Goal: Information Seeking & Learning: Learn about a topic

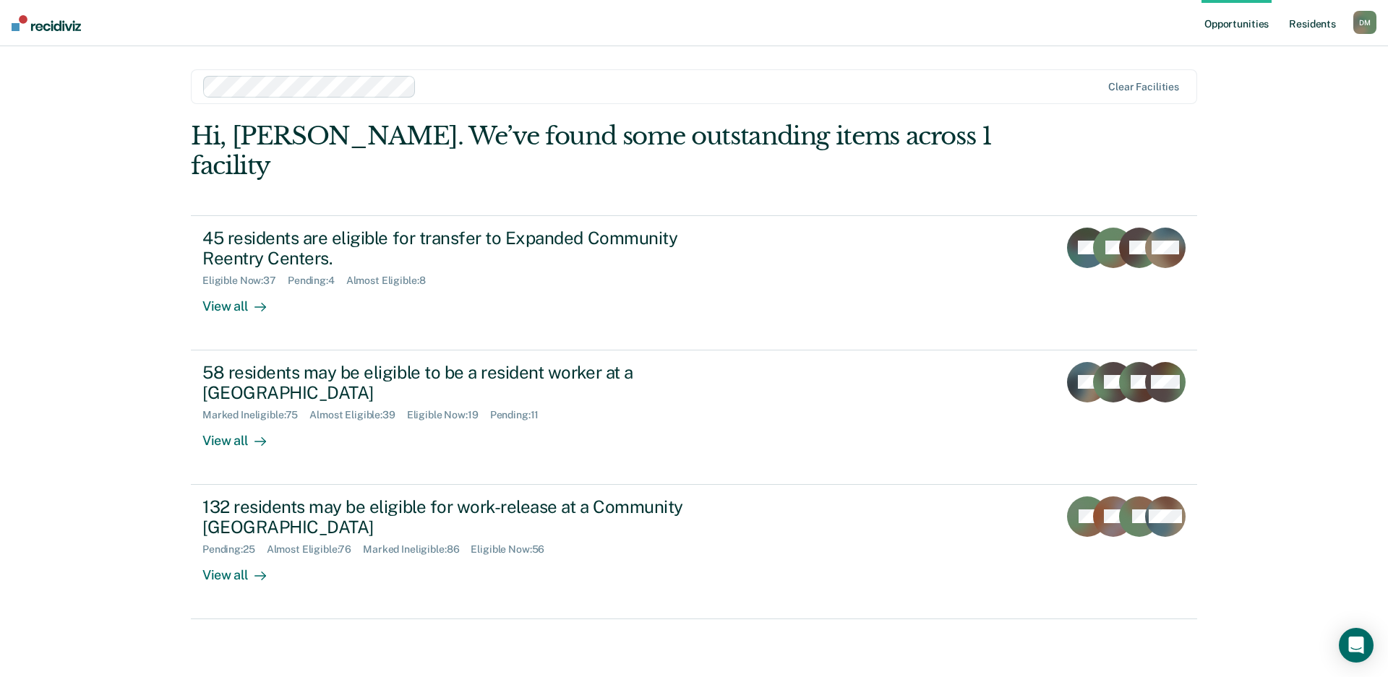
click at [1316, 30] on link "Resident s" at bounding box center [1312, 23] width 53 height 46
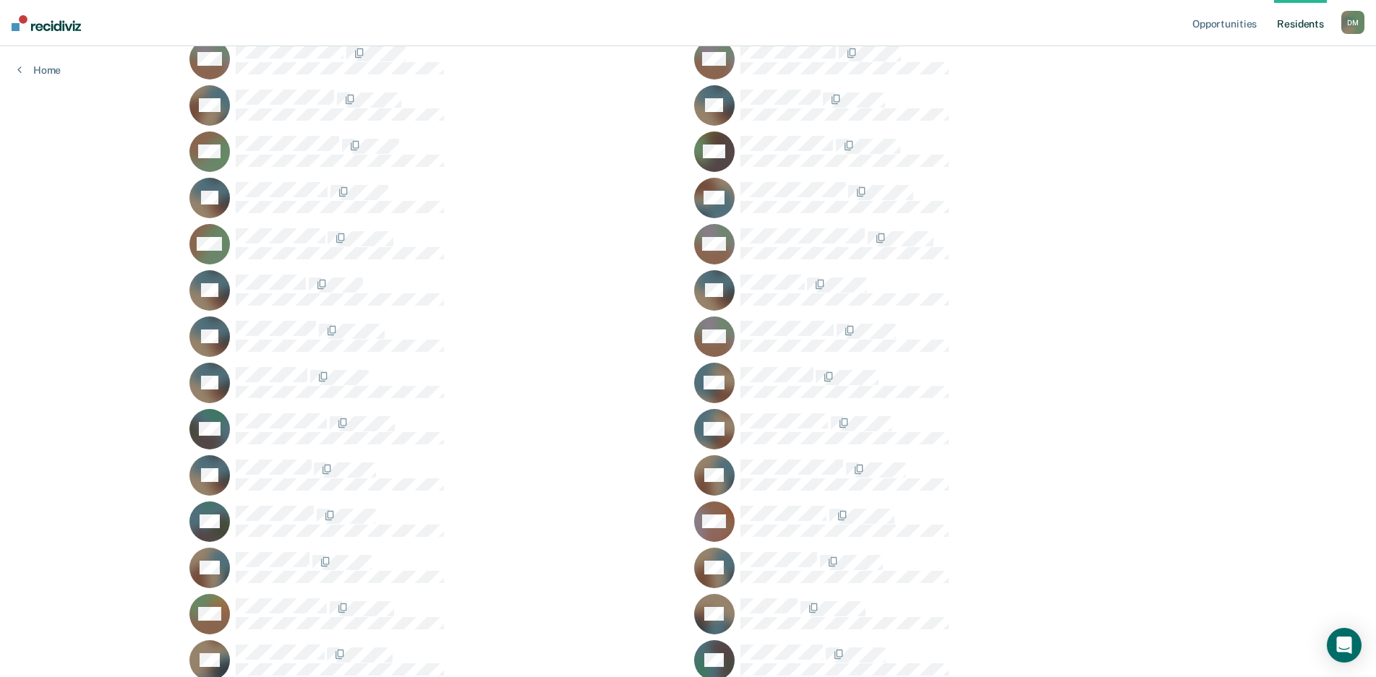
scroll to position [5133, 0]
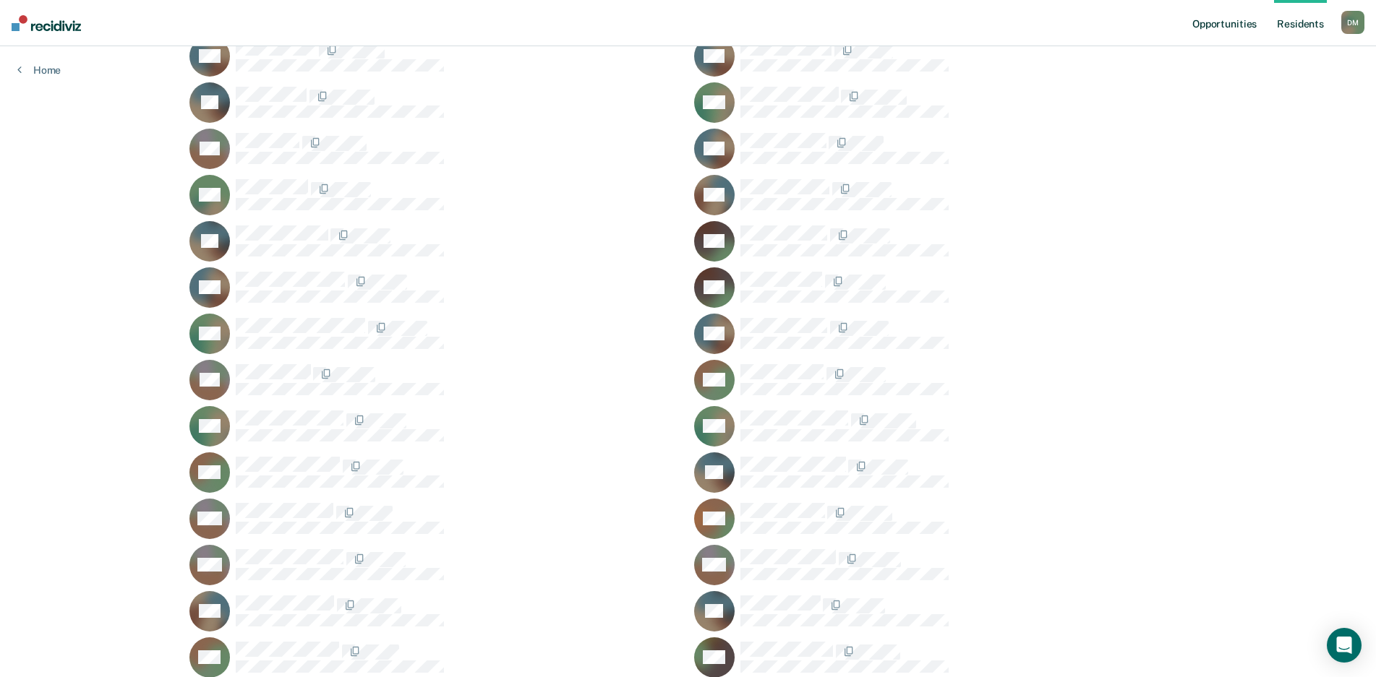
click at [1222, 27] on link "Opportunities" at bounding box center [1224, 23] width 70 height 46
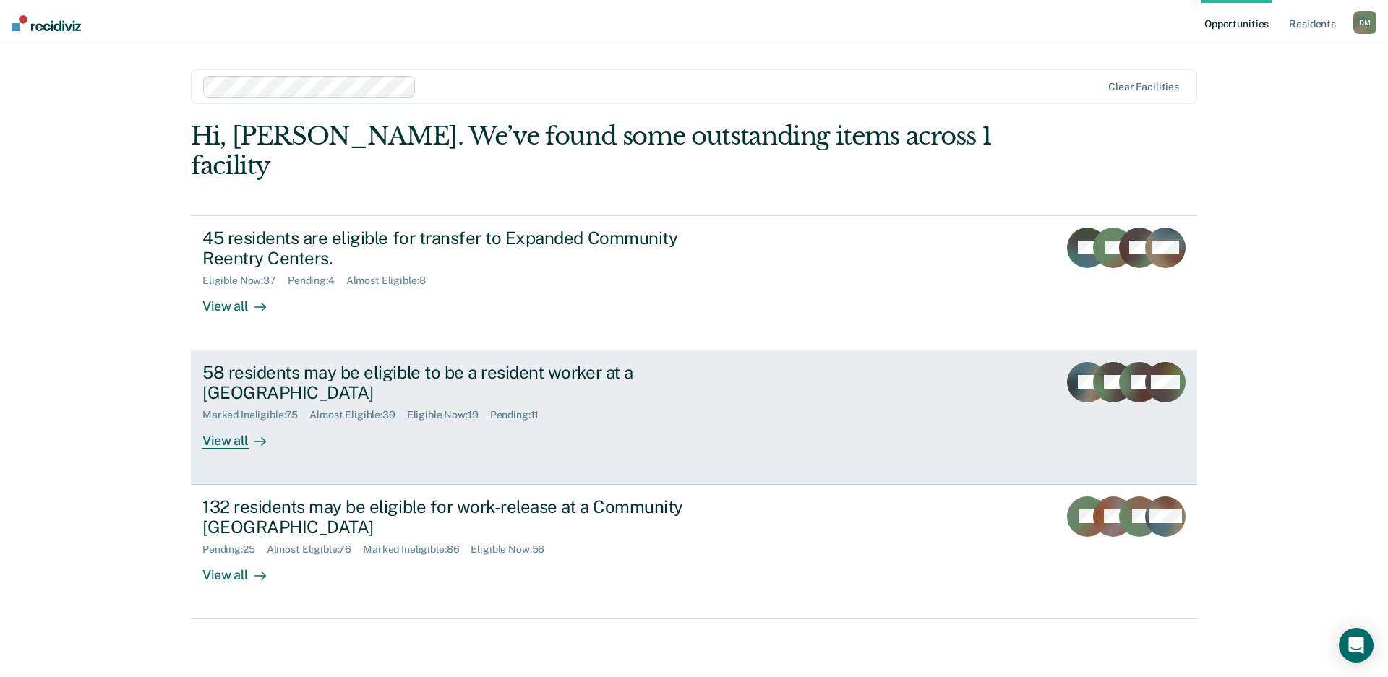
click at [692, 403] on div "Marked Ineligible : 75 Almost Eligible : 39 Eligible Now : 19 Pending : 11" at bounding box center [455, 412] width 507 height 18
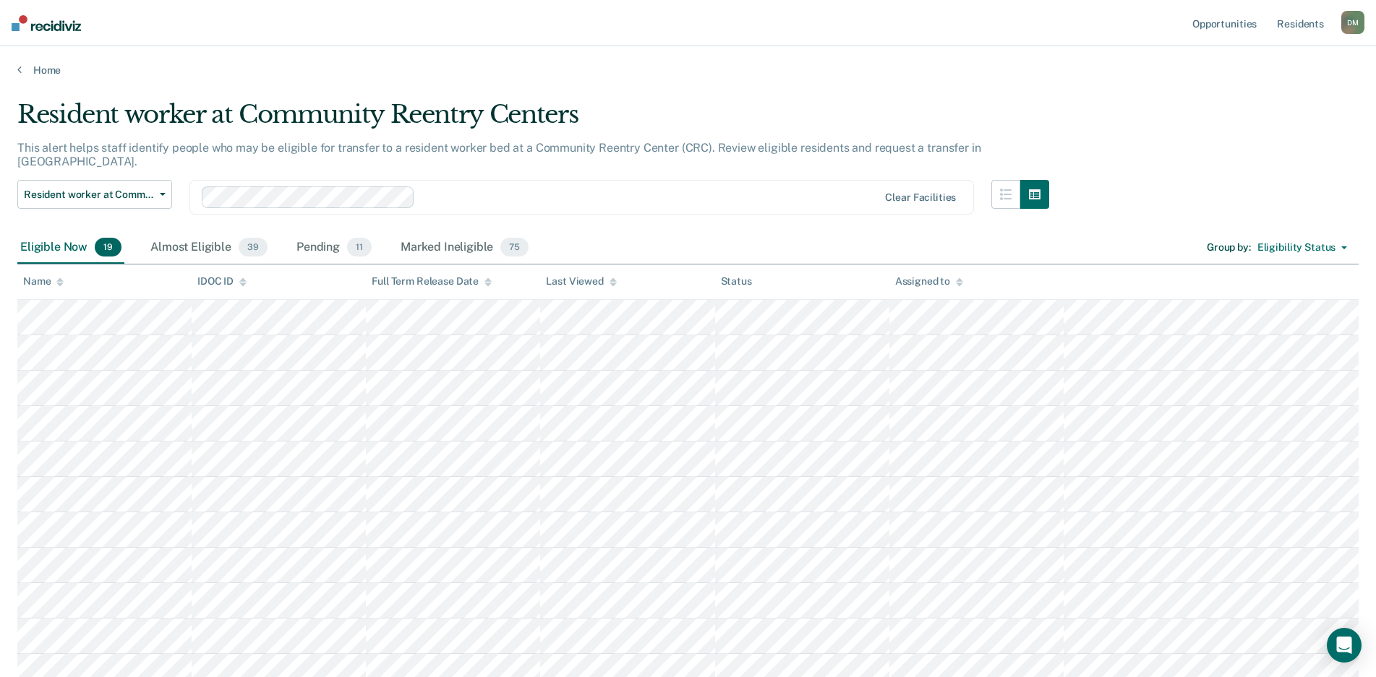
click at [1259, 104] on div "Resident worker at Community Reentry Centers This alert helps staff identify pe…" at bounding box center [687, 534] width 1341 height 869
click at [163, 239] on div "Almost Eligible 39" at bounding box center [208, 248] width 123 height 32
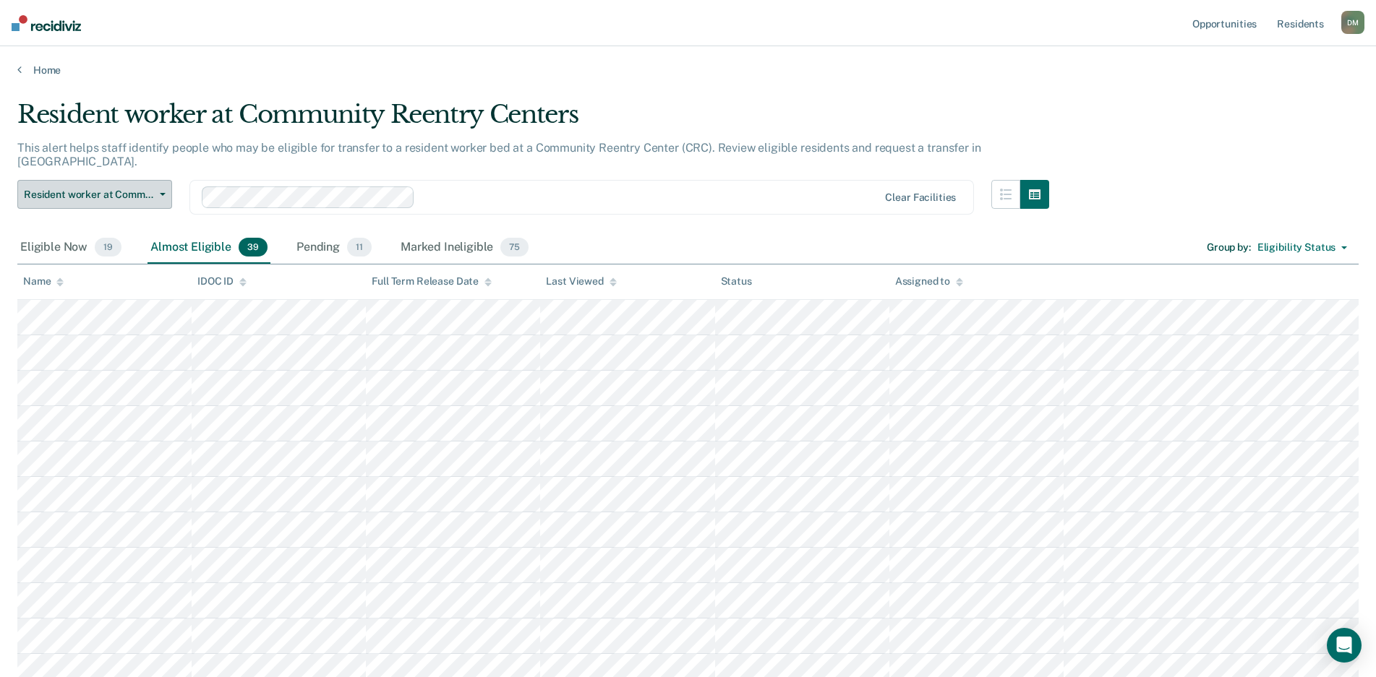
click at [138, 189] on span "Resident worker at Community Reentry Centers" at bounding box center [89, 195] width 130 height 12
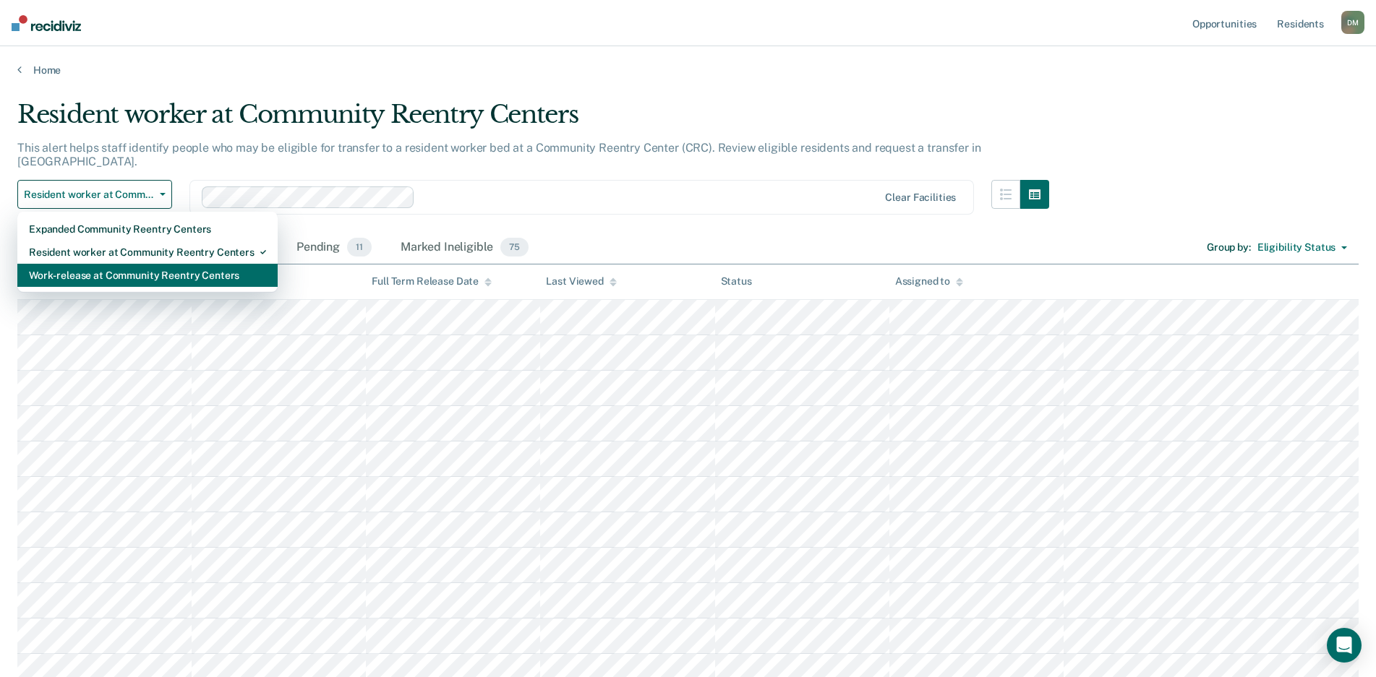
click at [117, 264] on div "Work-release at Community Reentry Centers" at bounding box center [147, 275] width 237 height 23
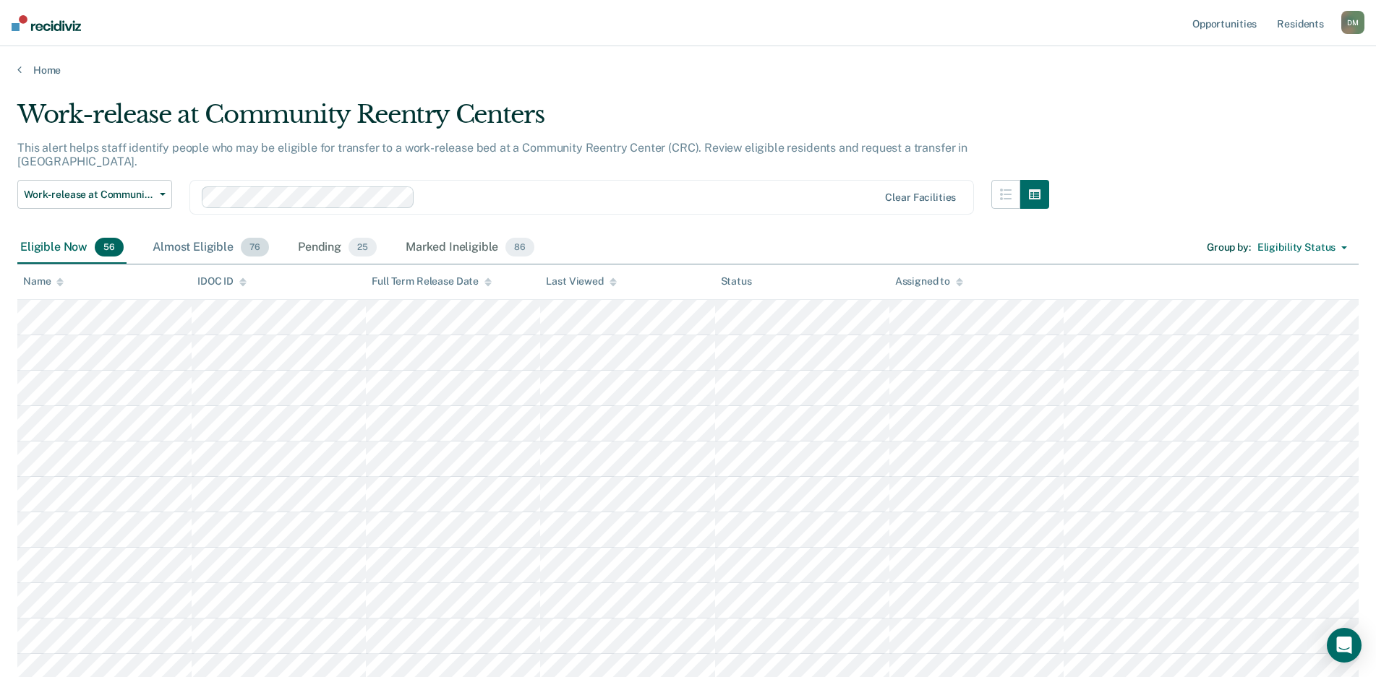
click at [189, 232] on div "Almost Eligible 76" at bounding box center [211, 248] width 122 height 32
click at [449, 234] on div "Marked Ineligible 86" at bounding box center [470, 248] width 134 height 32
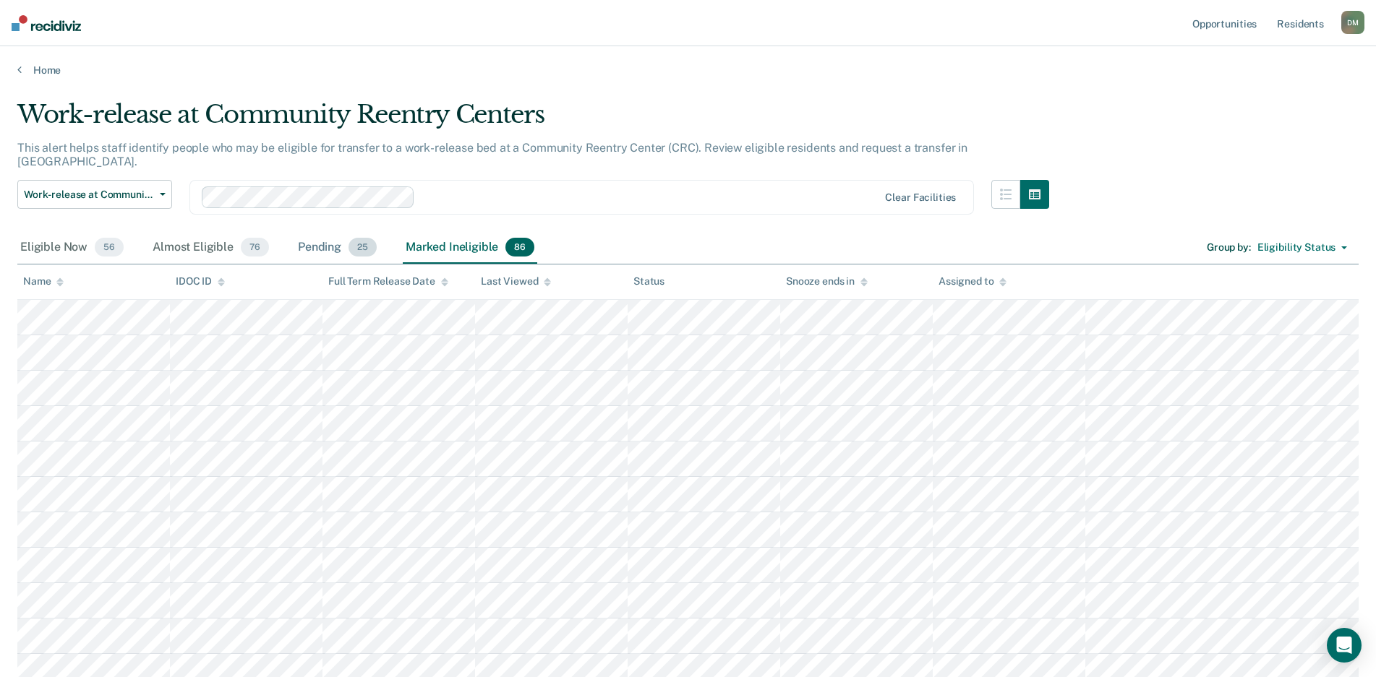
click at [307, 233] on div "Pending 25" at bounding box center [337, 248] width 85 height 32
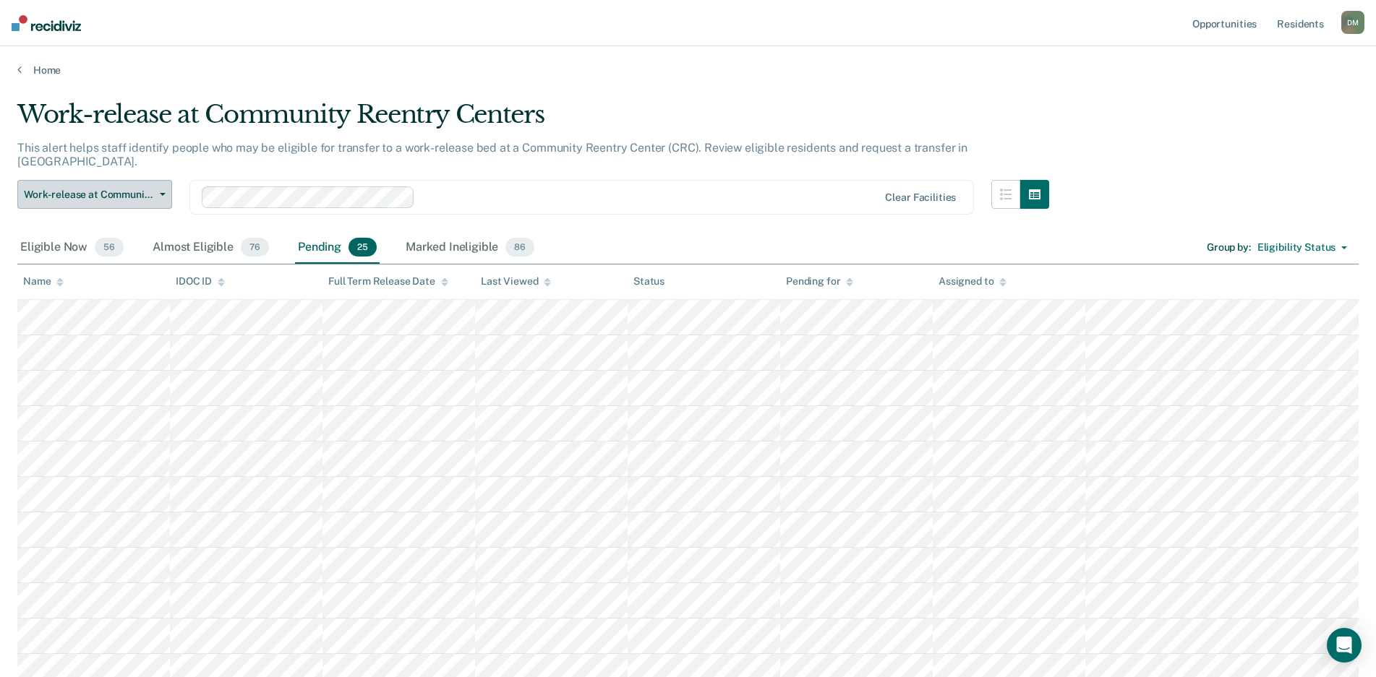
click at [155, 180] on button "Work-release at Community Reentry Centers" at bounding box center [94, 194] width 155 height 29
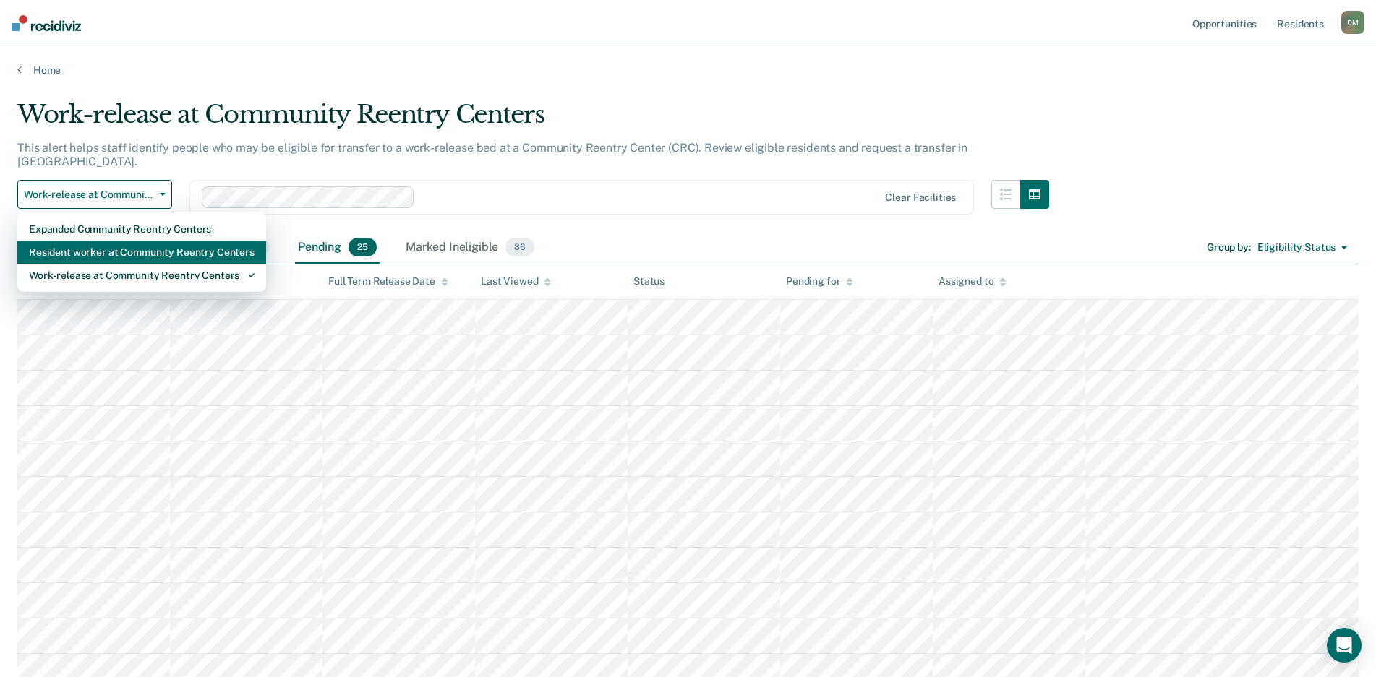
click at [135, 241] on div "Resident worker at Community Reentry Centers" at bounding box center [142, 252] width 226 height 23
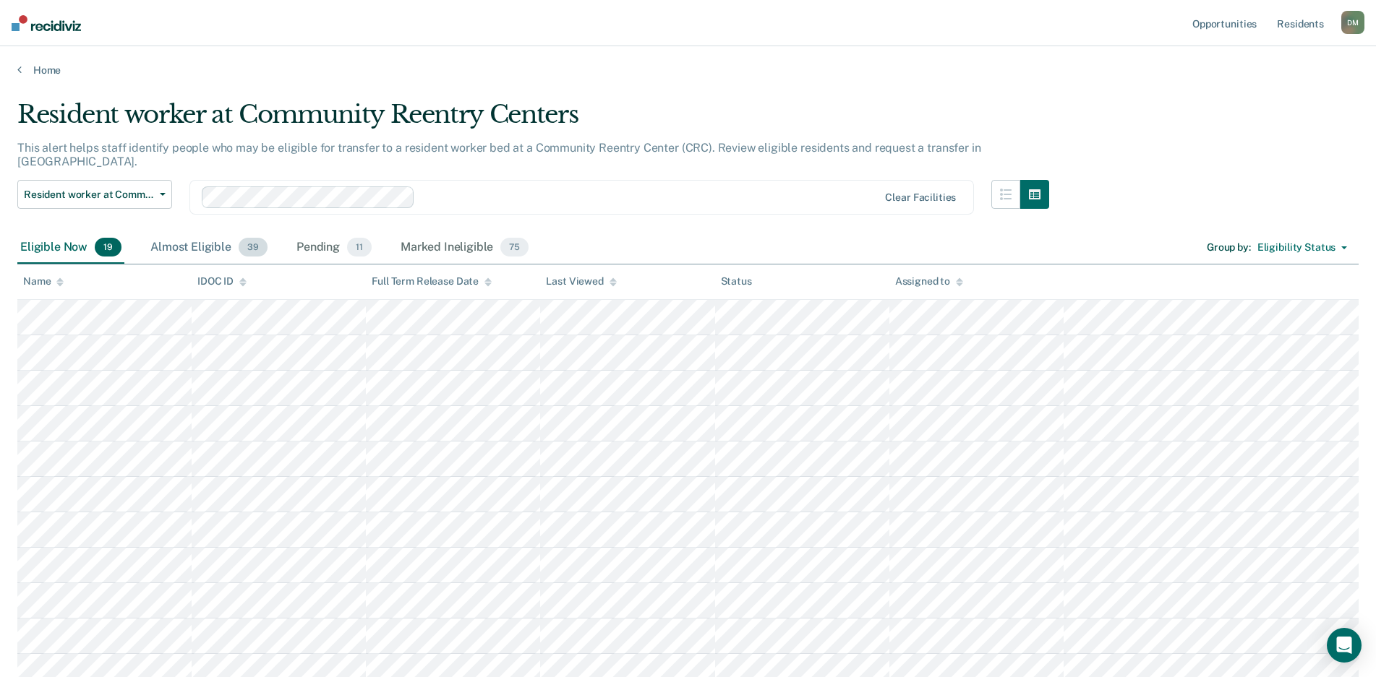
click at [158, 232] on div "Almost Eligible 39" at bounding box center [208, 248] width 123 height 32
click at [311, 236] on div "Pending 11" at bounding box center [334, 248] width 81 height 32
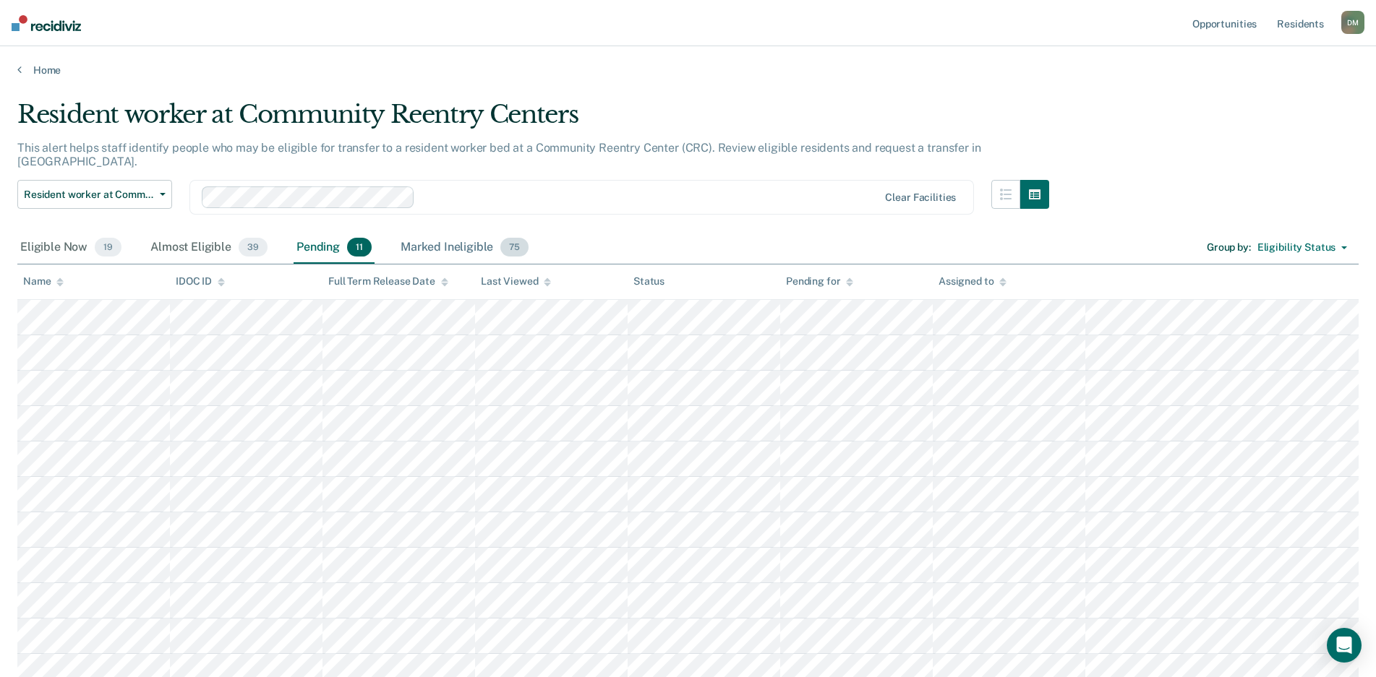
click at [465, 243] on div "Marked Ineligible 75" at bounding box center [465, 248] width 134 height 32
click at [54, 234] on div "Eligible Now 19" at bounding box center [70, 248] width 107 height 32
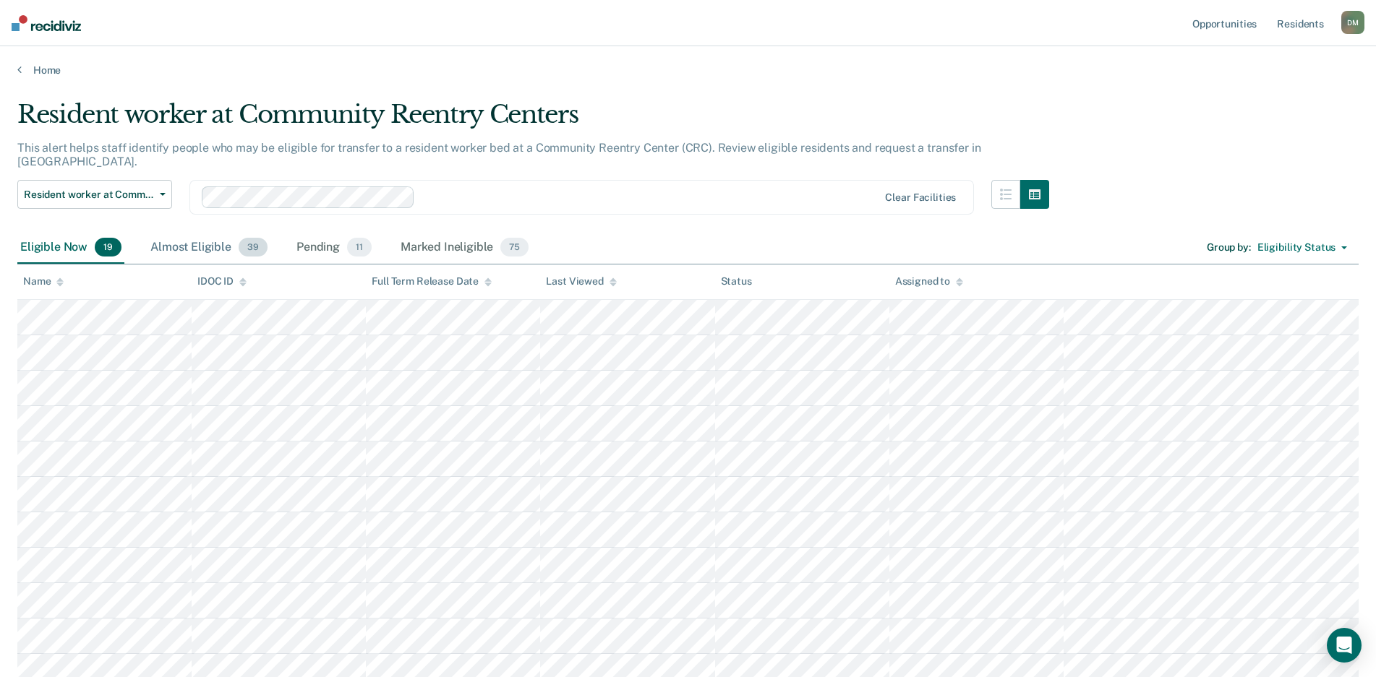
click at [184, 232] on div "Almost Eligible 39" at bounding box center [208, 248] width 123 height 32
click at [45, 234] on div "Eligible Now 19" at bounding box center [70, 248] width 107 height 32
click at [177, 232] on div "Almost Eligible 39" at bounding box center [208, 248] width 123 height 32
click at [325, 243] on div "Pending 11" at bounding box center [334, 248] width 81 height 32
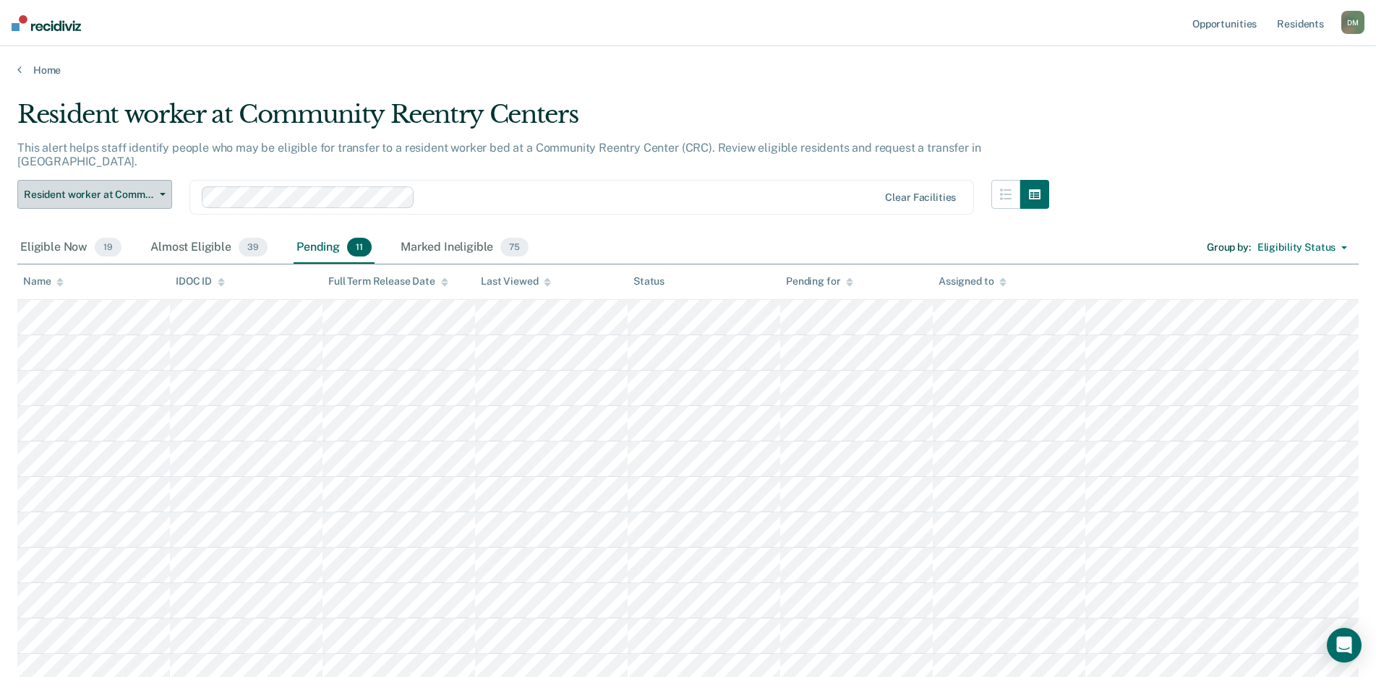
click at [134, 189] on span "Resident worker at Community Reentry Centers" at bounding box center [89, 195] width 130 height 12
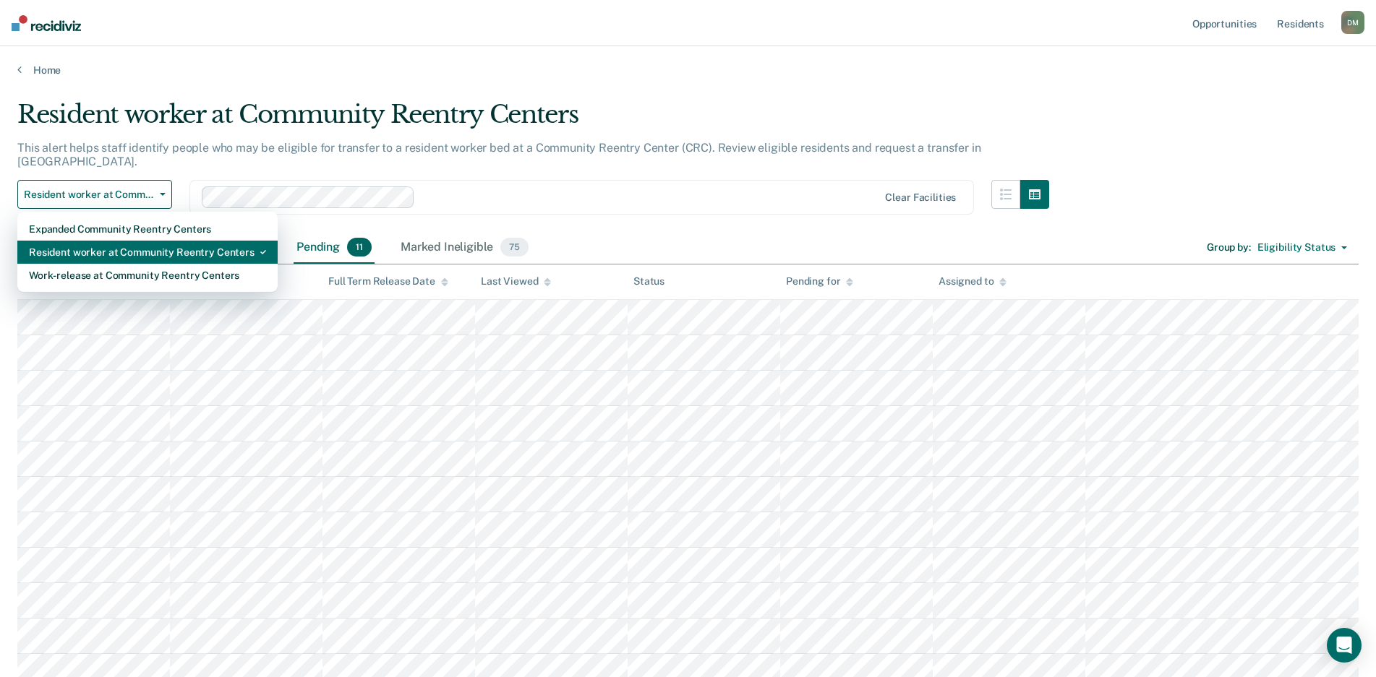
click at [129, 241] on div "Resident worker at Community Reentry Centers" at bounding box center [147, 252] width 237 height 23
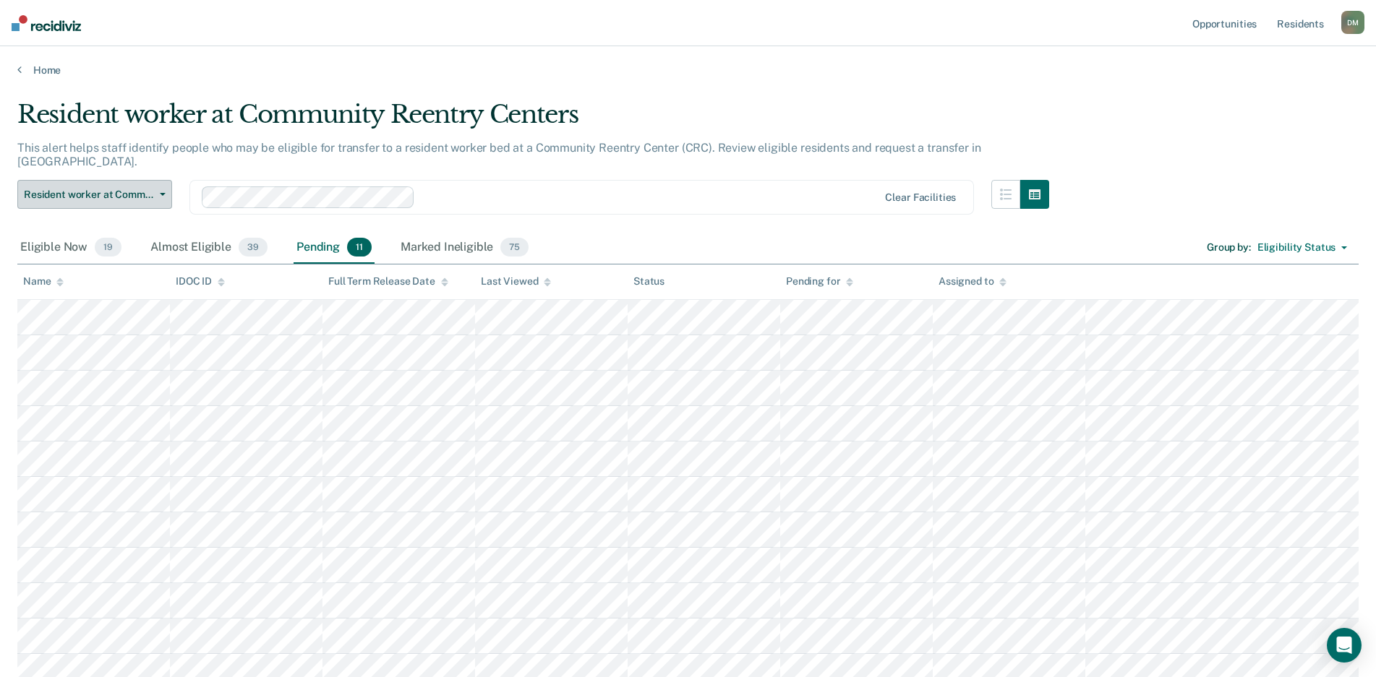
click at [142, 189] on span "Resident worker at Community Reentry Centers" at bounding box center [89, 195] width 130 height 12
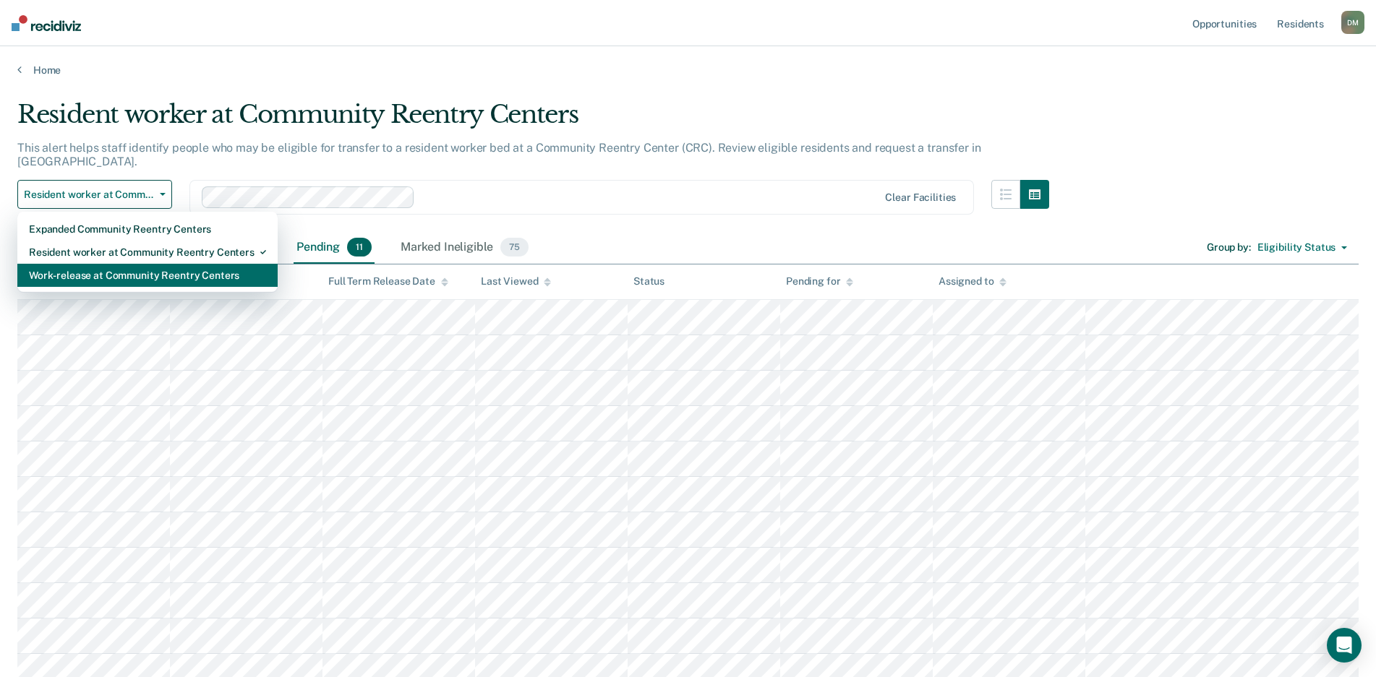
click at [116, 264] on div "Work-release at Community Reentry Centers" at bounding box center [147, 275] width 237 height 23
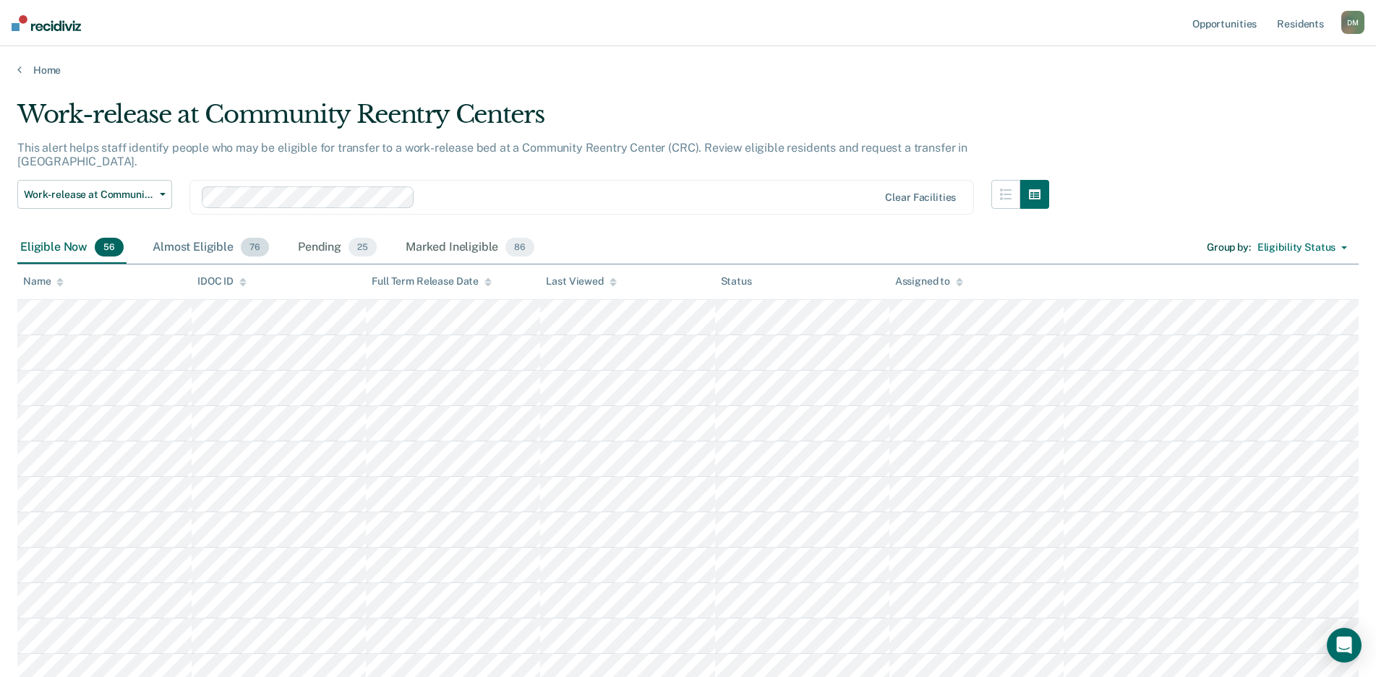
click at [195, 237] on div "Almost Eligible 76" at bounding box center [211, 248] width 122 height 32
click at [312, 232] on div "Pending 25" at bounding box center [337, 248] width 85 height 32
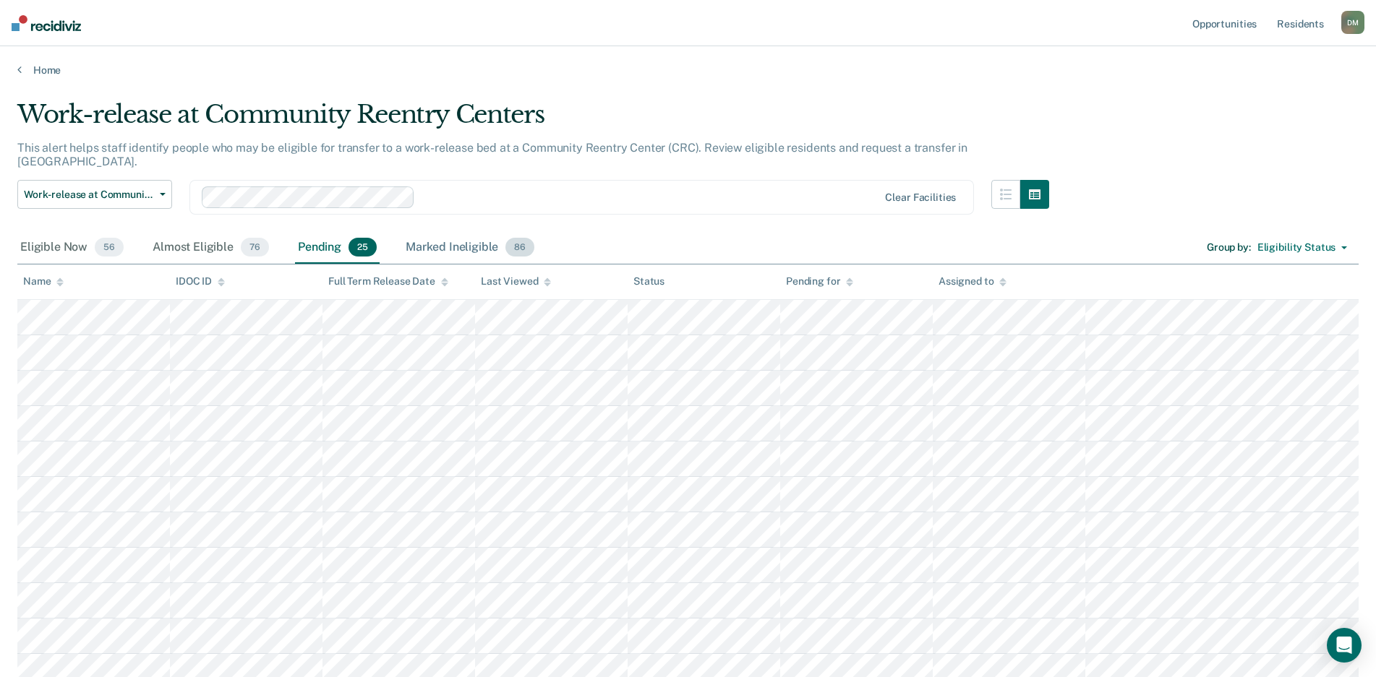
click at [450, 236] on div "Marked Ineligible 86" at bounding box center [470, 248] width 134 height 32
click at [1298, 23] on link "Resident s" at bounding box center [1300, 23] width 53 height 46
